Goal: Communication & Community: Answer question/provide support

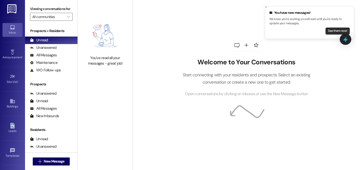
click at [332, 28] on button "See them now!" at bounding box center [338, 31] width 24 height 7
